Goal: Task Accomplishment & Management: Manage account settings

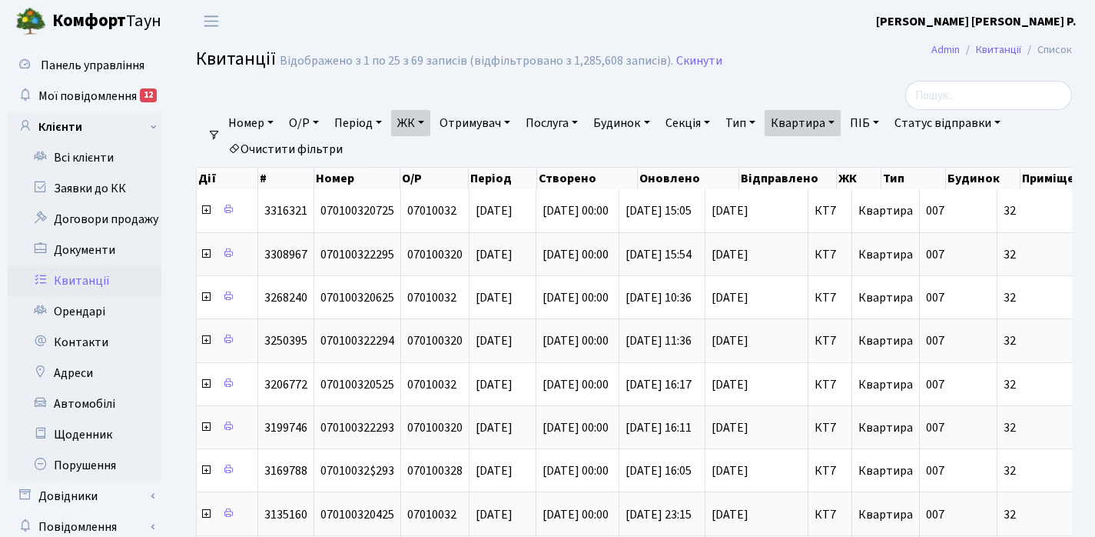
select select "25"
click at [841, 119] on link "Квартира" at bounding box center [803, 123] width 76 height 26
type input "3"
type input "132"
click at [425, 119] on link "ЖК" at bounding box center [410, 123] width 39 height 26
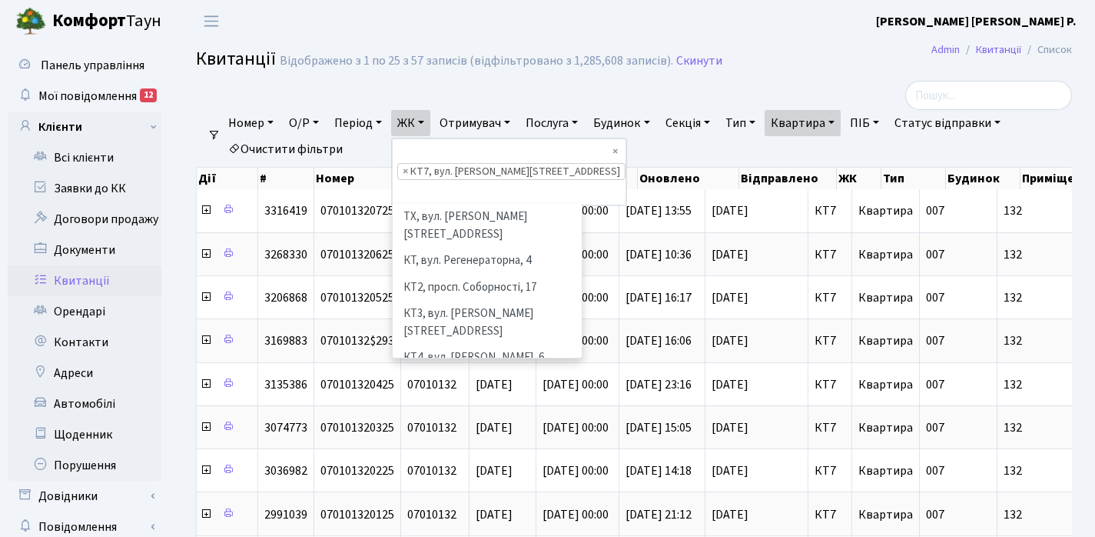
scroll to position [159, 0]
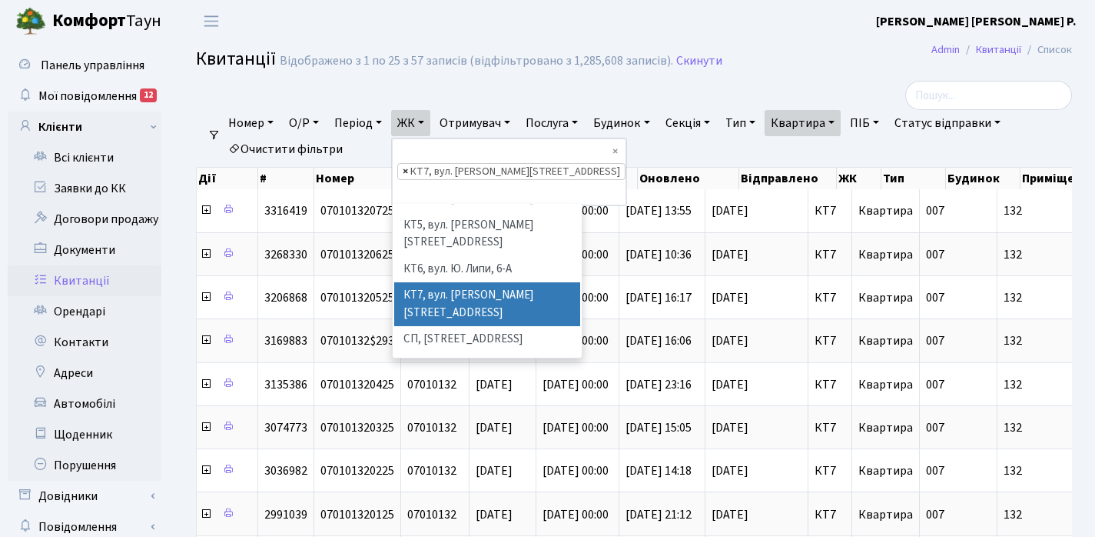
click at [408, 164] on span "×" at bounding box center [405, 171] width 5 height 15
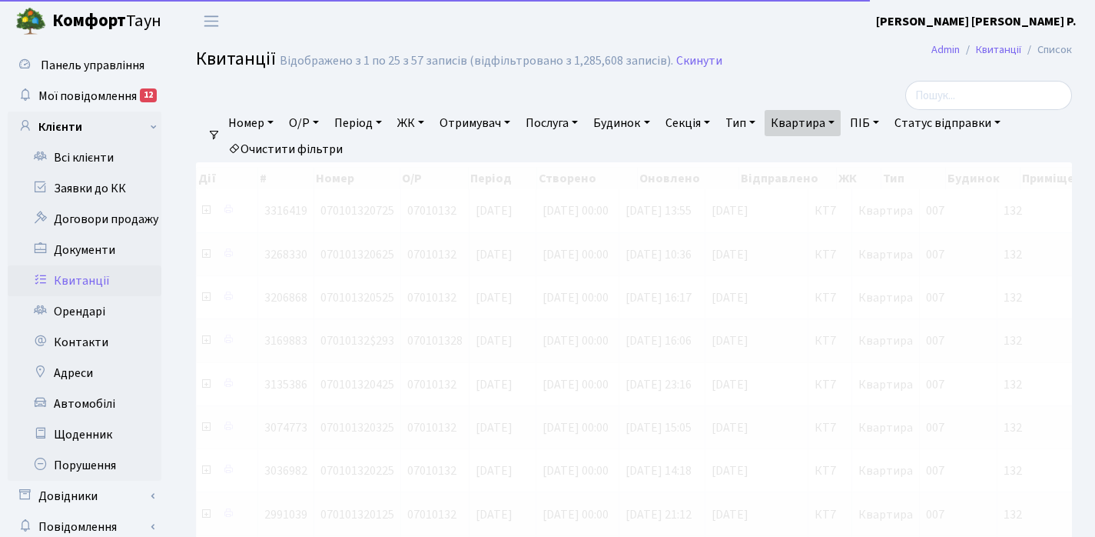
click at [426, 122] on link "ЖК" at bounding box center [410, 123] width 39 height 26
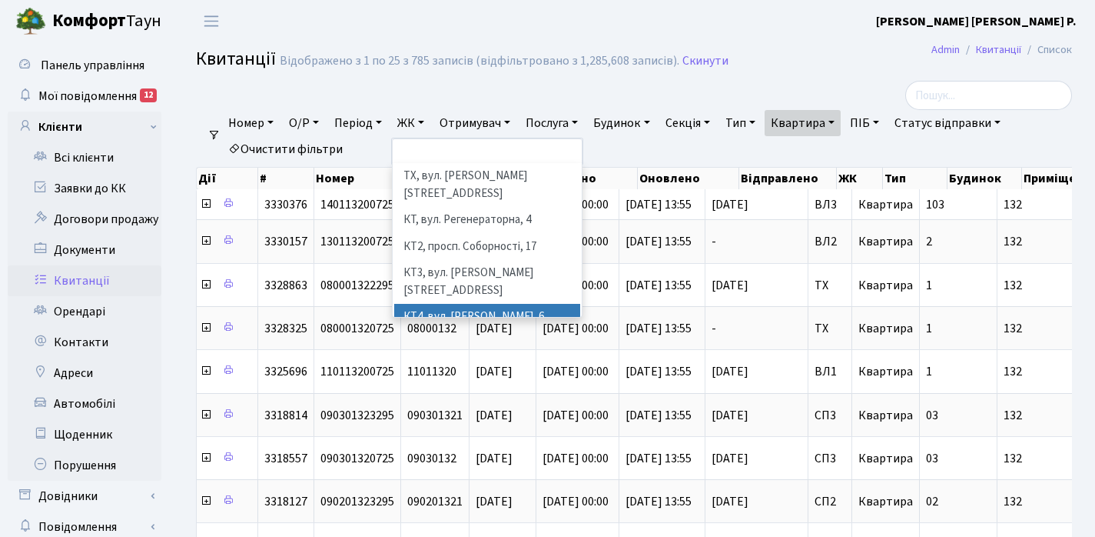
click at [452, 304] on li "КТ4, вул. [PERSON_NAME], 6" at bounding box center [487, 317] width 186 height 27
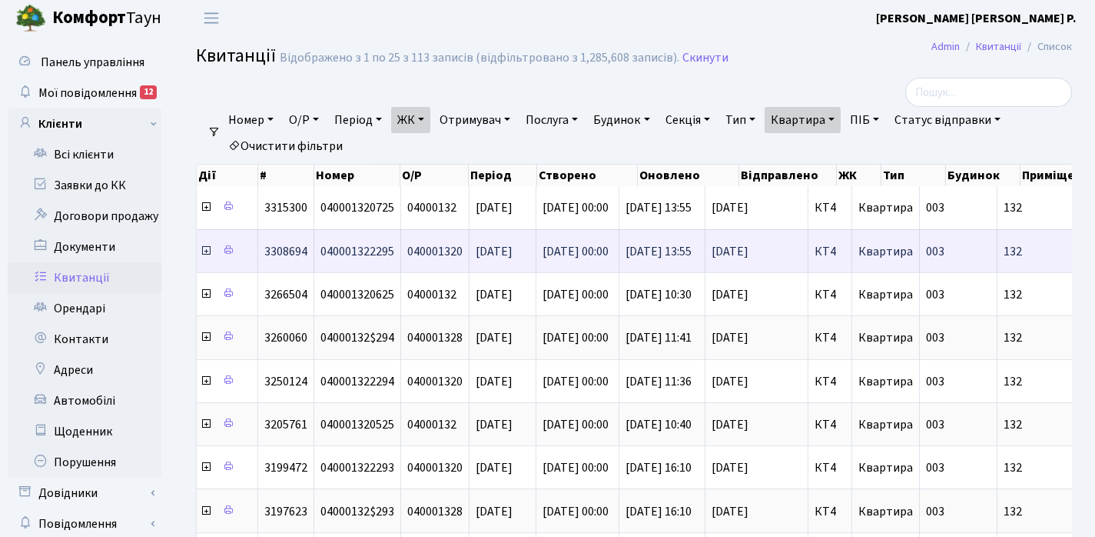
click at [204, 251] on icon at bounding box center [206, 250] width 12 height 12
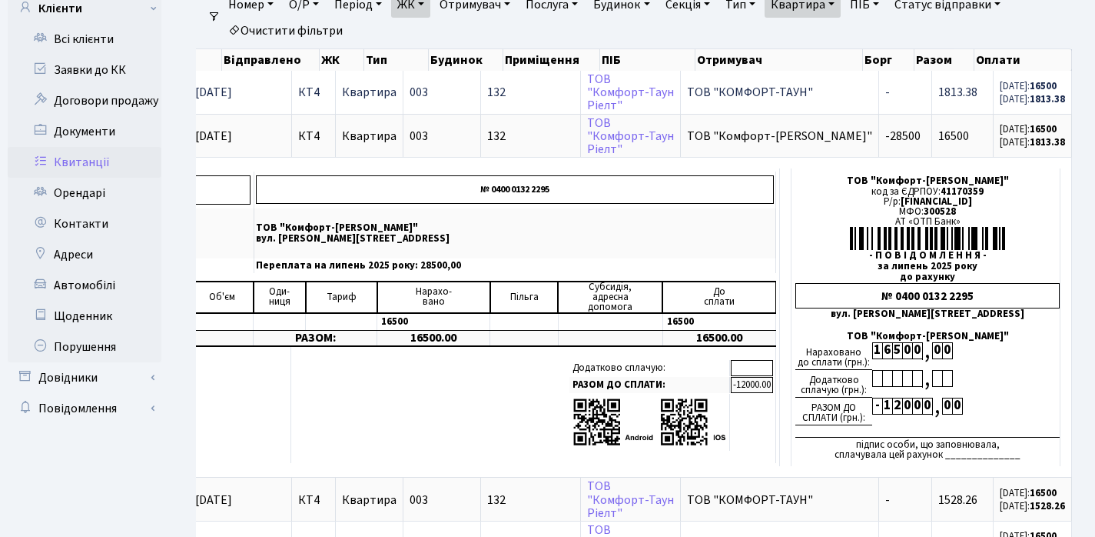
scroll to position [111, 0]
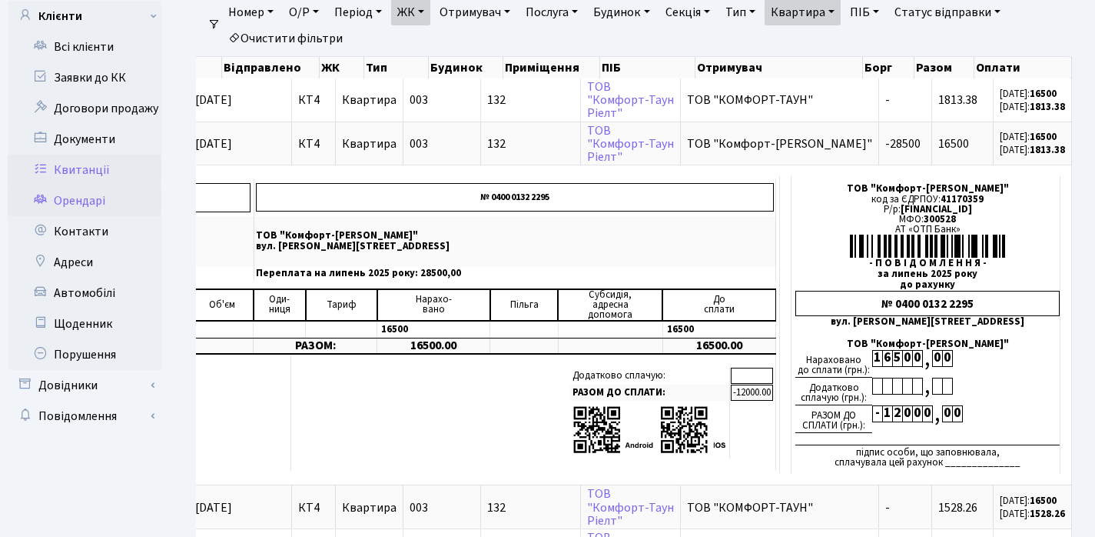
click at [71, 206] on link "Орендарі" at bounding box center [85, 200] width 154 height 31
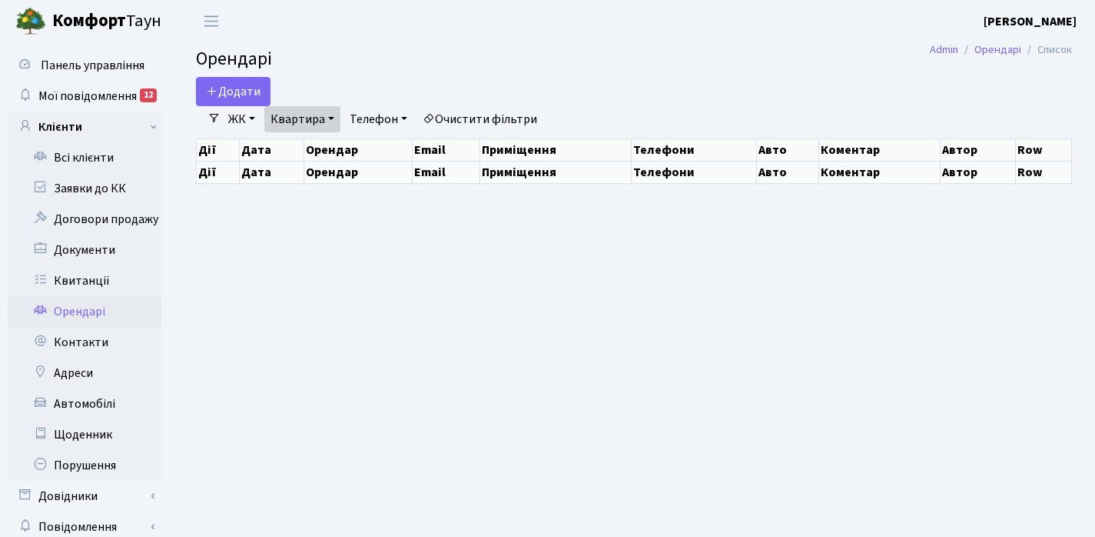
select select "25"
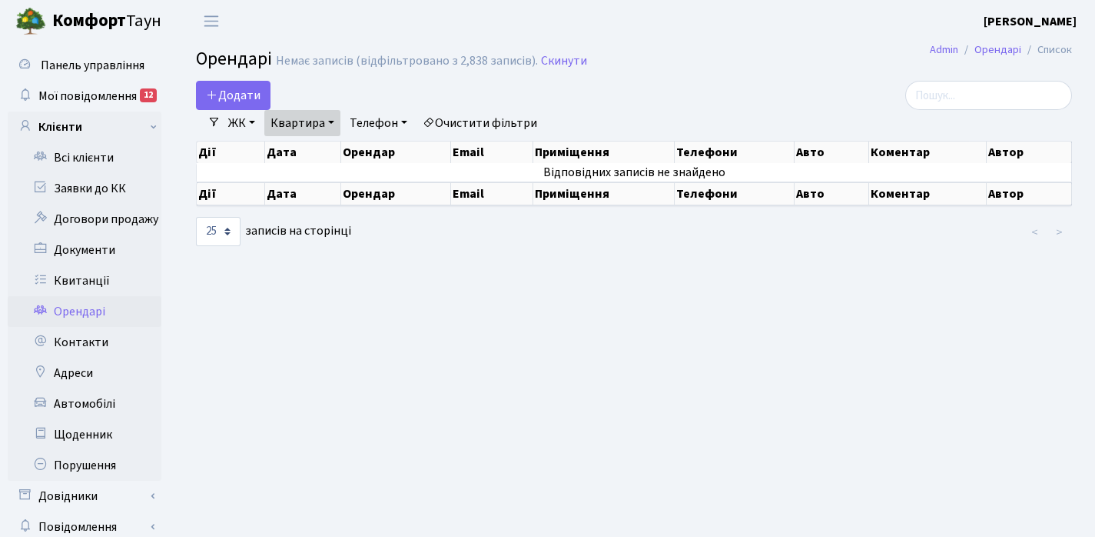
click at [331, 121] on link "Квартира" at bounding box center [302, 123] width 76 height 26
click at [316, 151] on input "49" at bounding box center [310, 152] width 90 height 29
type input "4"
type input "98"
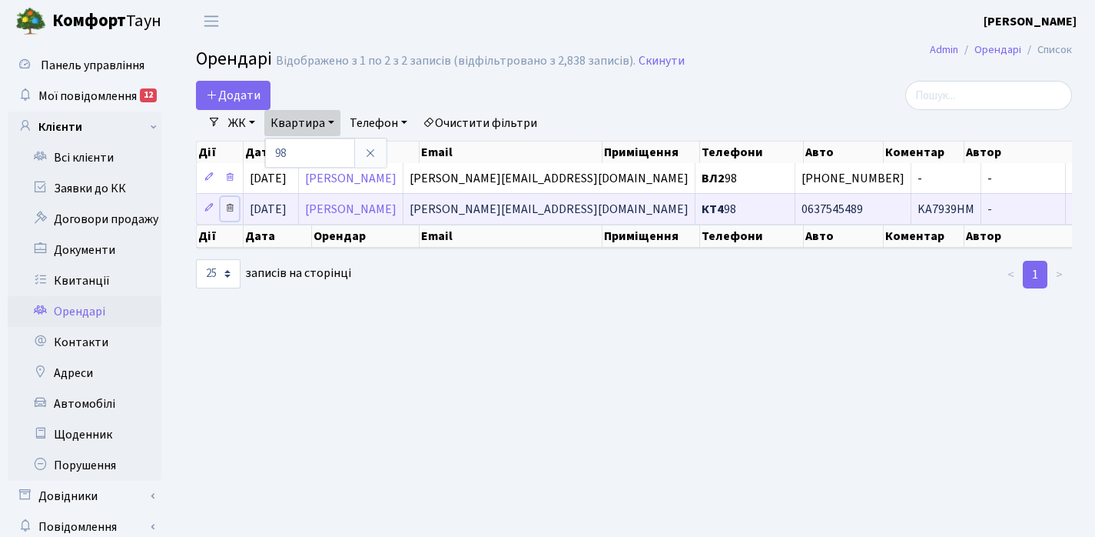
click at [231, 207] on icon at bounding box center [229, 207] width 11 height 11
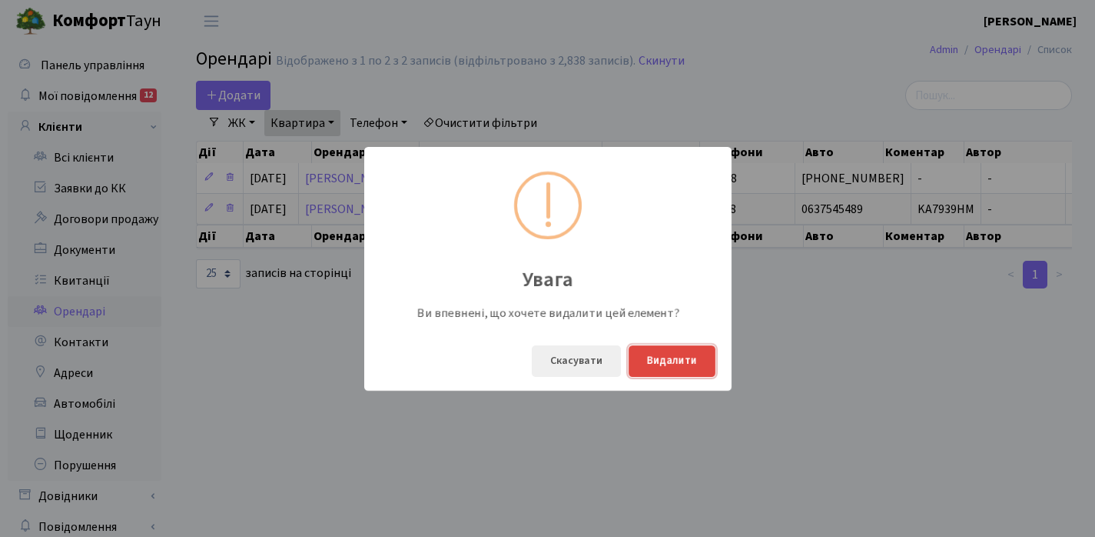
click at [675, 362] on button "Видалити" at bounding box center [672, 361] width 87 height 32
